Goal: Find specific page/section: Find specific page/section

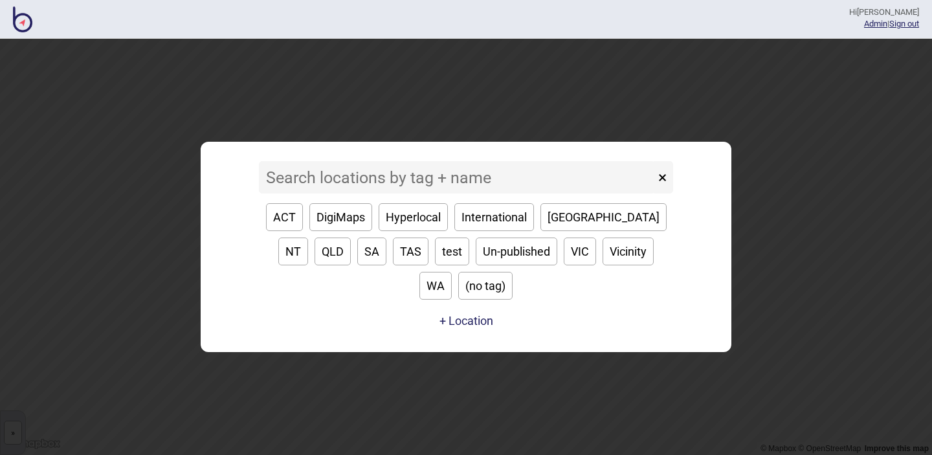
click at [309, 193] on input at bounding box center [457, 177] width 396 height 32
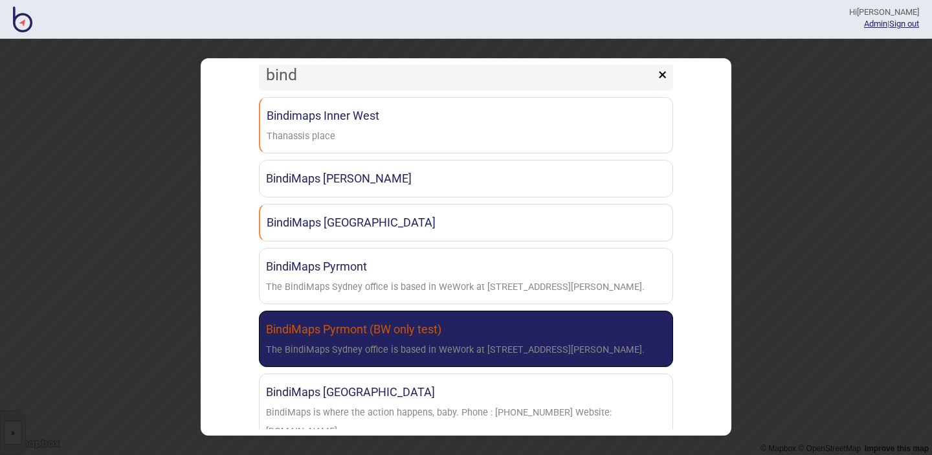
scroll to position [45, 0]
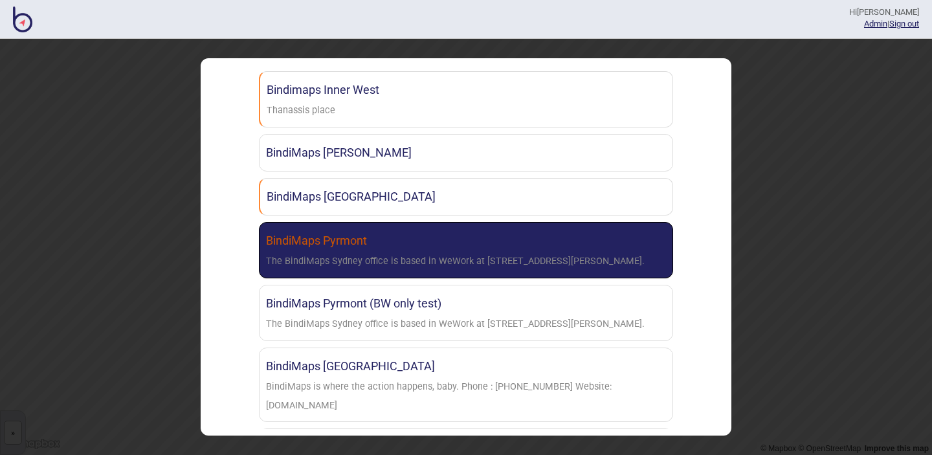
type input "bind"
click at [389, 266] on div "The BindiMaps Sydney office is based in WeWork at [STREET_ADDRESS][PERSON_NAME]." at bounding box center [455, 261] width 378 height 19
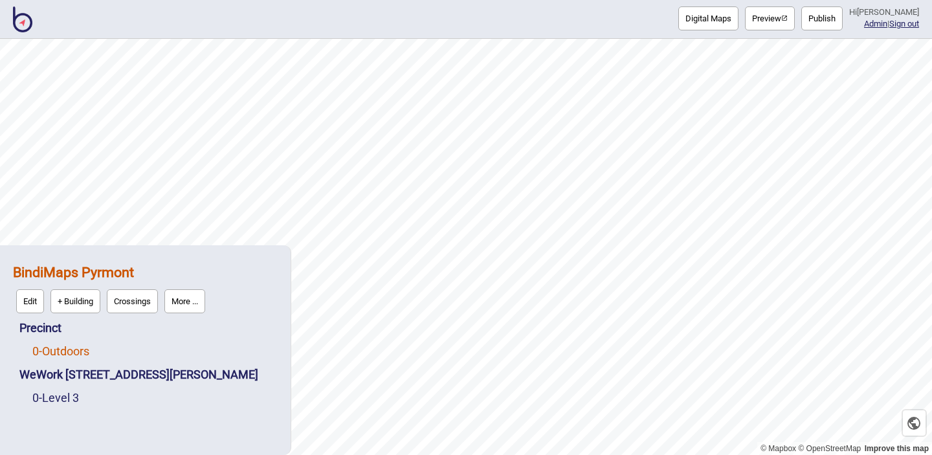
click at [55, 352] on link "0 - Outdoors" at bounding box center [60, 351] width 57 height 14
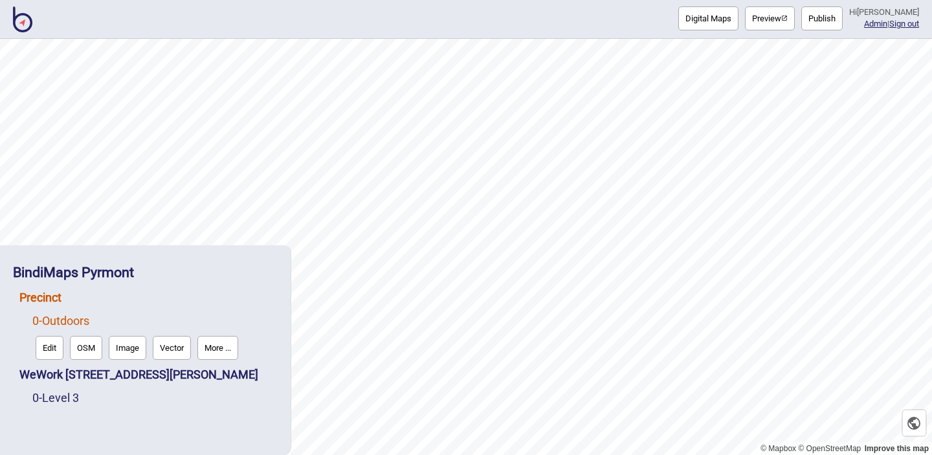
click at [44, 296] on link "Precinct" at bounding box center [40, 297] width 42 height 14
click at [193, 331] on button "More ..." at bounding box center [187, 324] width 41 height 24
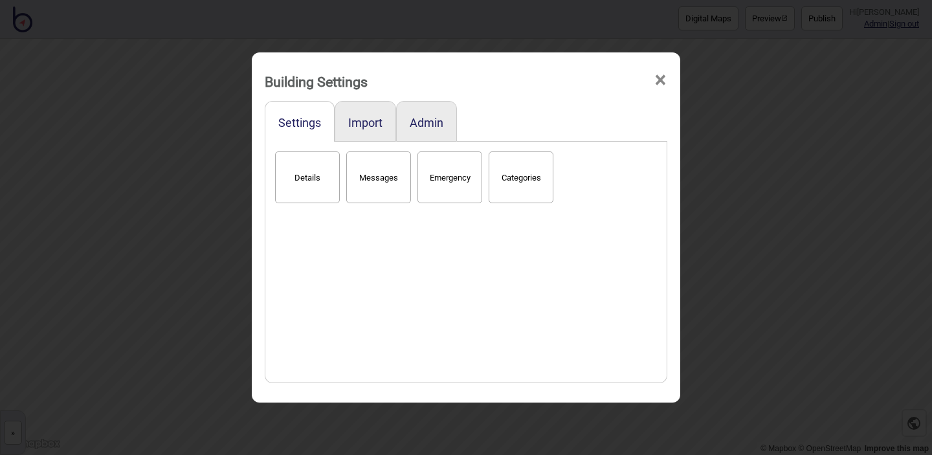
click at [305, 177] on button "Details" at bounding box center [307, 177] width 65 height 52
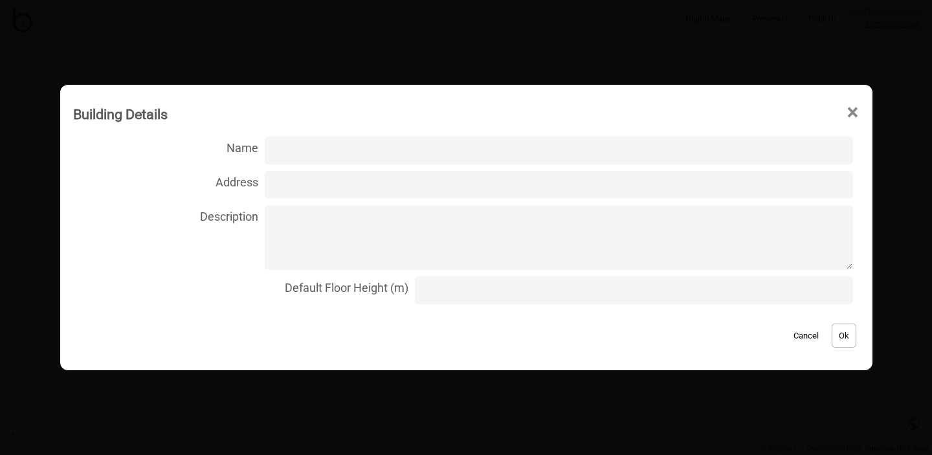
click at [846, 113] on span "×" at bounding box center [853, 112] width 14 height 43
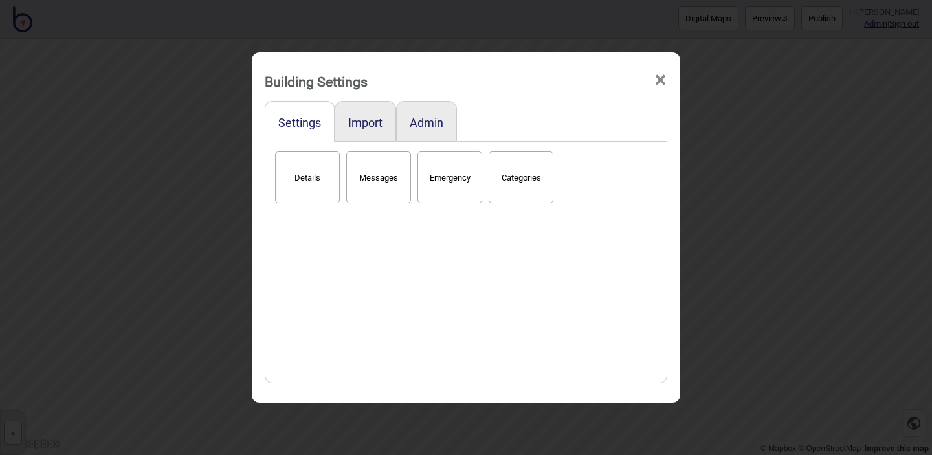
click at [655, 82] on span "×" at bounding box center [660, 80] width 14 height 43
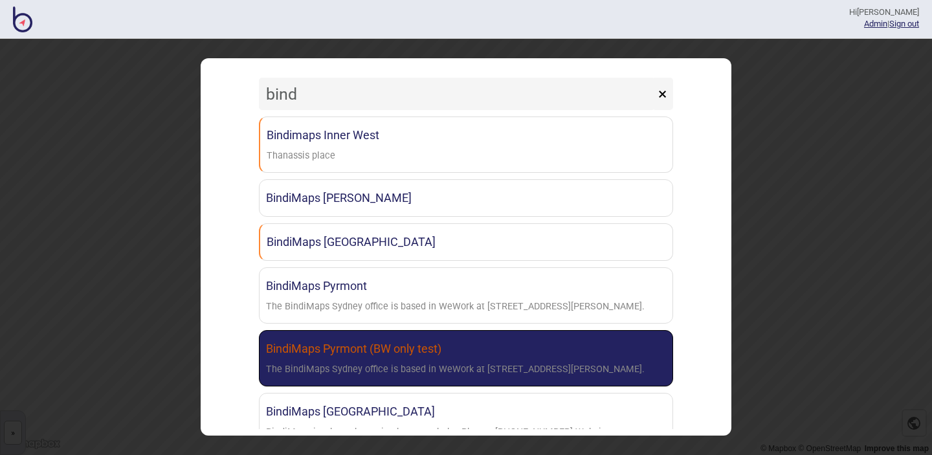
click at [310, 356] on link "BindiMaps Pyrmont (BW only test) The BindiMaps Sydney office is based in WeWork…" at bounding box center [466, 358] width 414 height 56
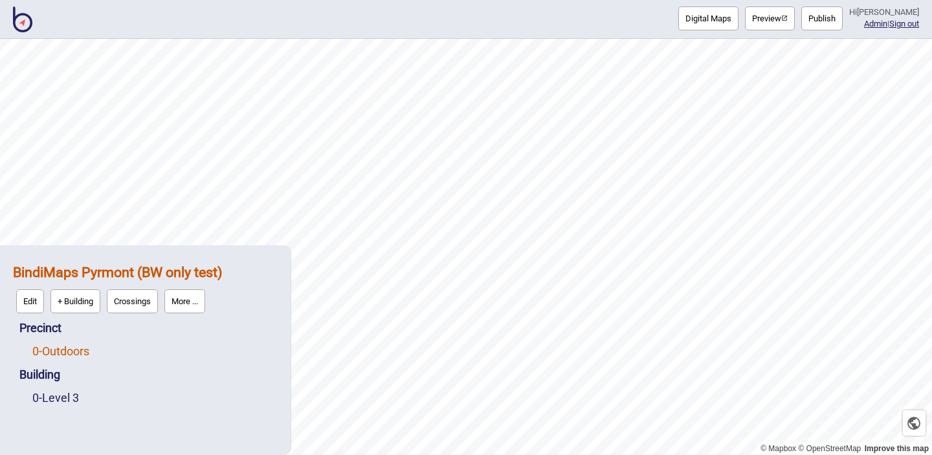
click at [61, 354] on link "0 - Outdoors" at bounding box center [60, 351] width 57 height 14
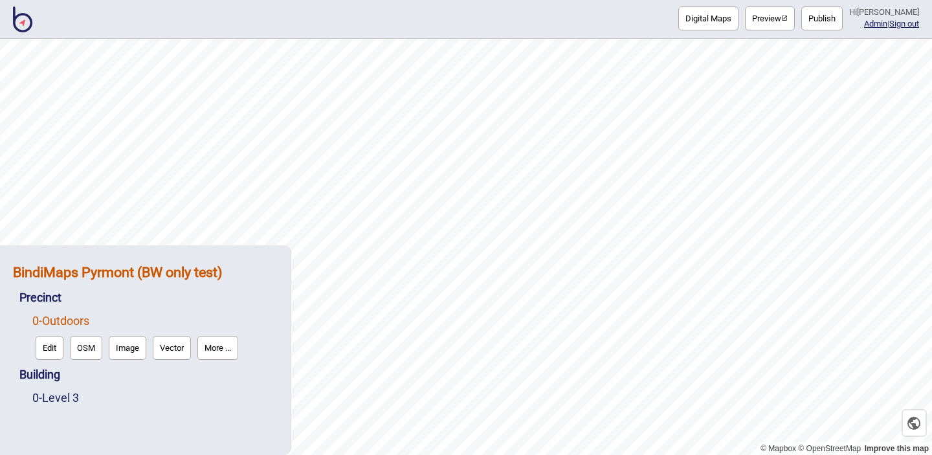
click at [43, 273] on strong "BindiMaps Pyrmont (BW only test)" at bounding box center [118, 272] width 210 height 16
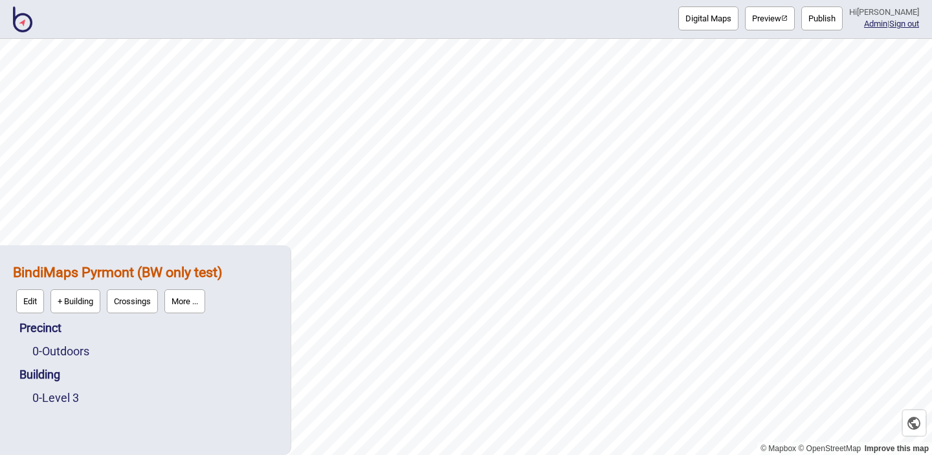
click at [31, 303] on button "Edit" at bounding box center [30, 301] width 28 height 24
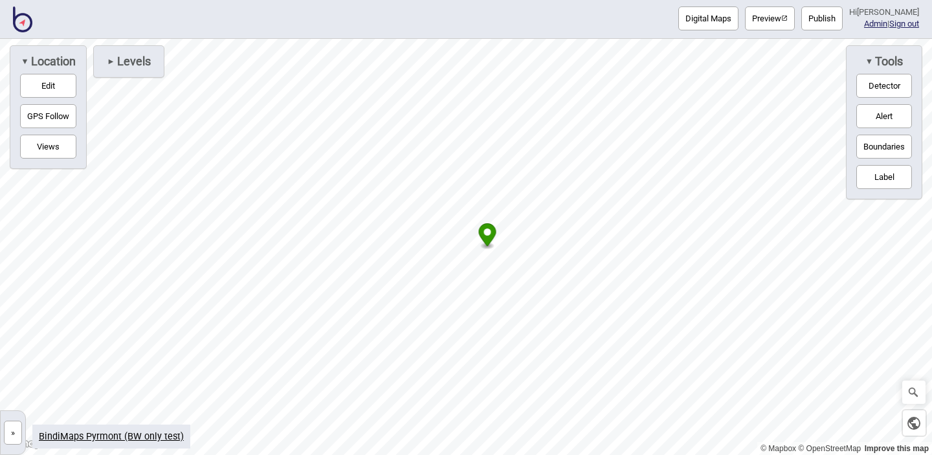
click at [135, 58] on span "Levels" at bounding box center [133, 61] width 36 height 14
click at [67, 83] on button "Edit" at bounding box center [48, 86] width 56 height 24
